Goal: Task Accomplishment & Management: Manage account settings

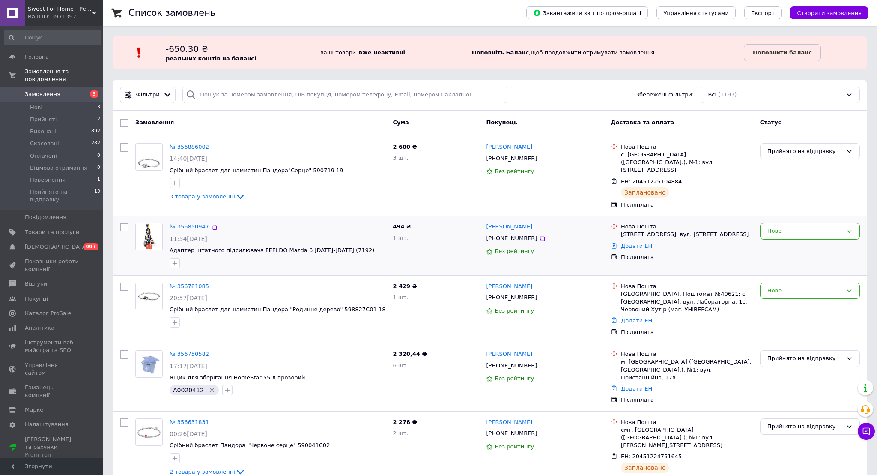
drag, startPoint x: 189, startPoint y: 230, endPoint x: 230, endPoint y: 229, distance: 41.1
click at [230, 234] on div "11:54[DATE]" at bounding box center [278, 238] width 216 height 9
click at [49, 108] on li "Нові 3" at bounding box center [52, 108] width 105 height 12
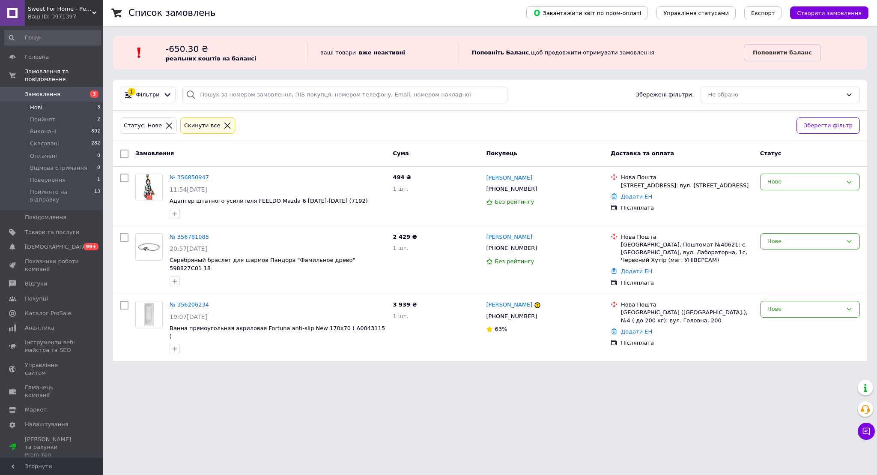
click at [35, 108] on span "Нові" at bounding box center [36, 108] width 12 height 8
click at [69, 192] on span "Прийнято на відправку" at bounding box center [62, 195] width 64 height 15
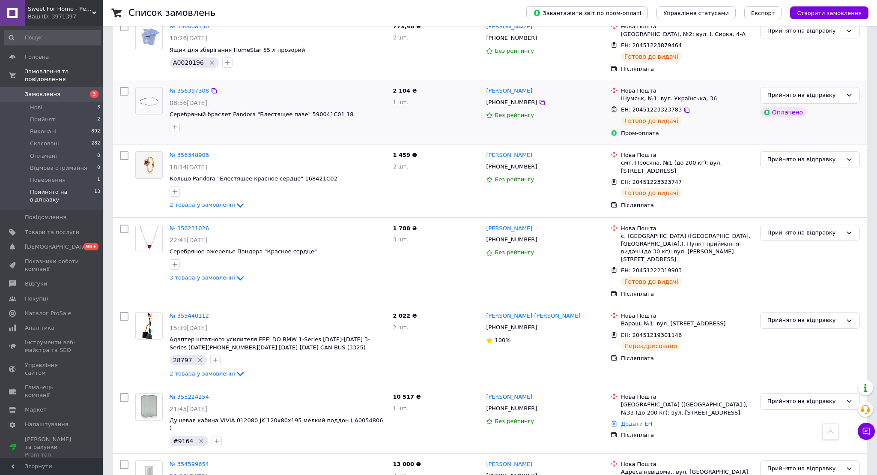
scroll to position [610, 0]
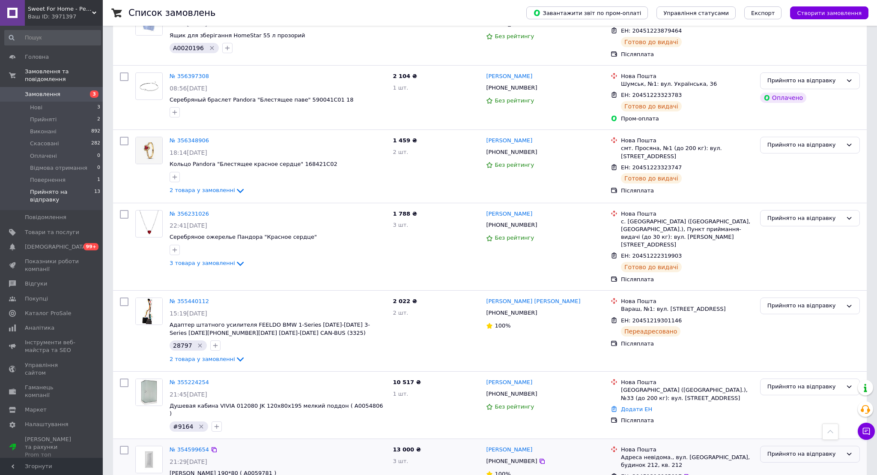
click at [787, 449] on div "Прийнято на відправку" at bounding box center [805, 453] width 75 height 9
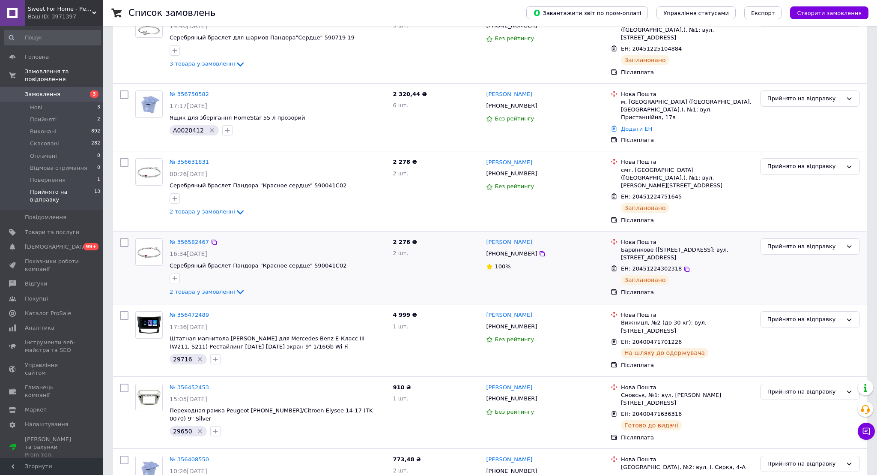
scroll to position [0, 0]
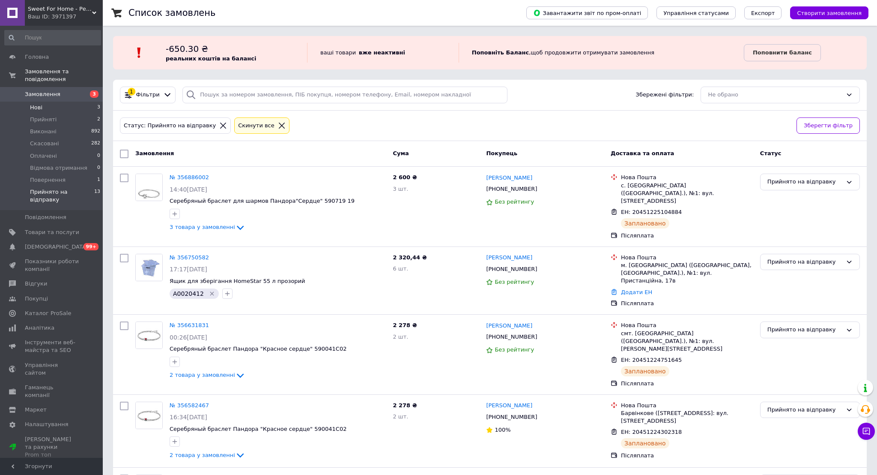
click at [41, 109] on span "Нові" at bounding box center [36, 108] width 12 height 8
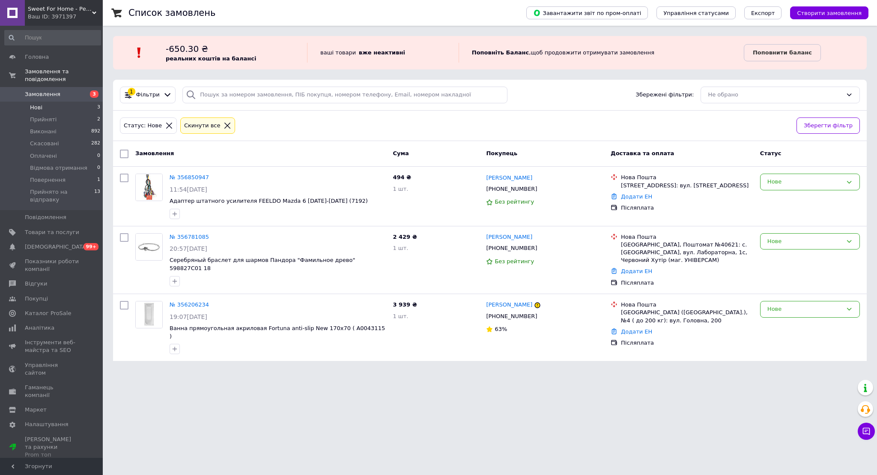
click at [45, 109] on li "Нові 3" at bounding box center [52, 108] width 105 height 12
click at [67, 192] on span "Прийнято на відправку" at bounding box center [62, 195] width 64 height 15
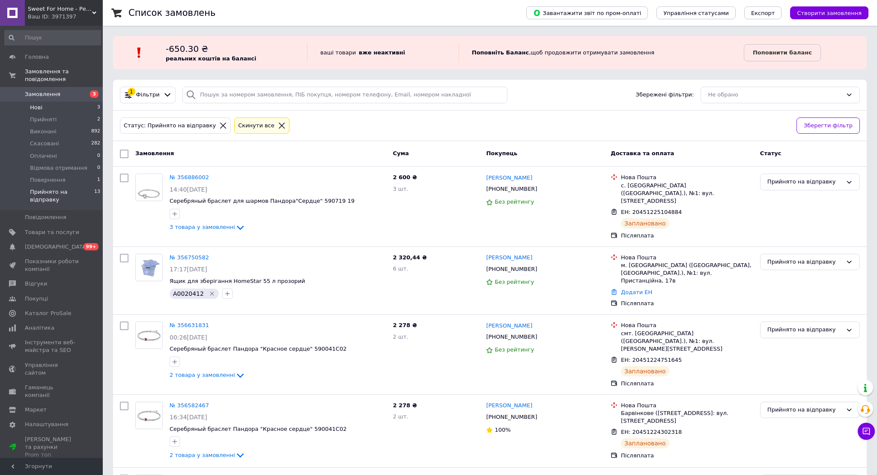
click at [42, 110] on li "Нові 3" at bounding box center [52, 108] width 105 height 12
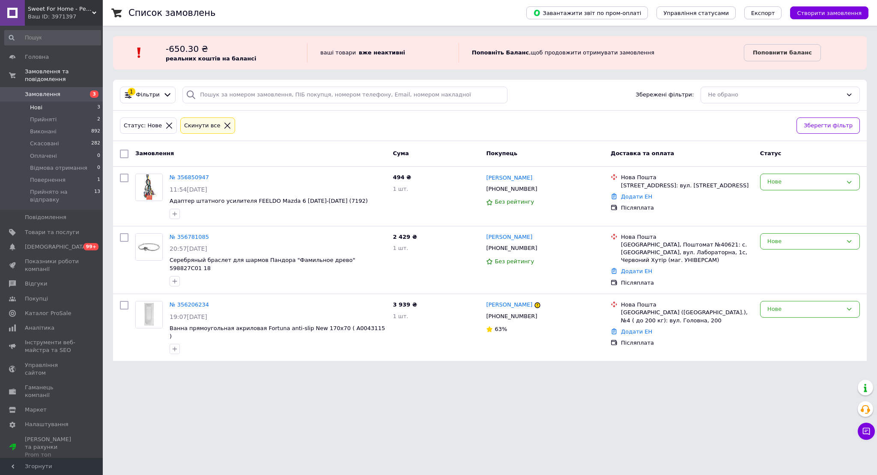
click at [42, 108] on li "Нові 3" at bounding box center [52, 108] width 105 height 12
click at [41, 109] on span "Нові" at bounding box center [36, 108] width 12 height 8
